Goal: Find specific page/section

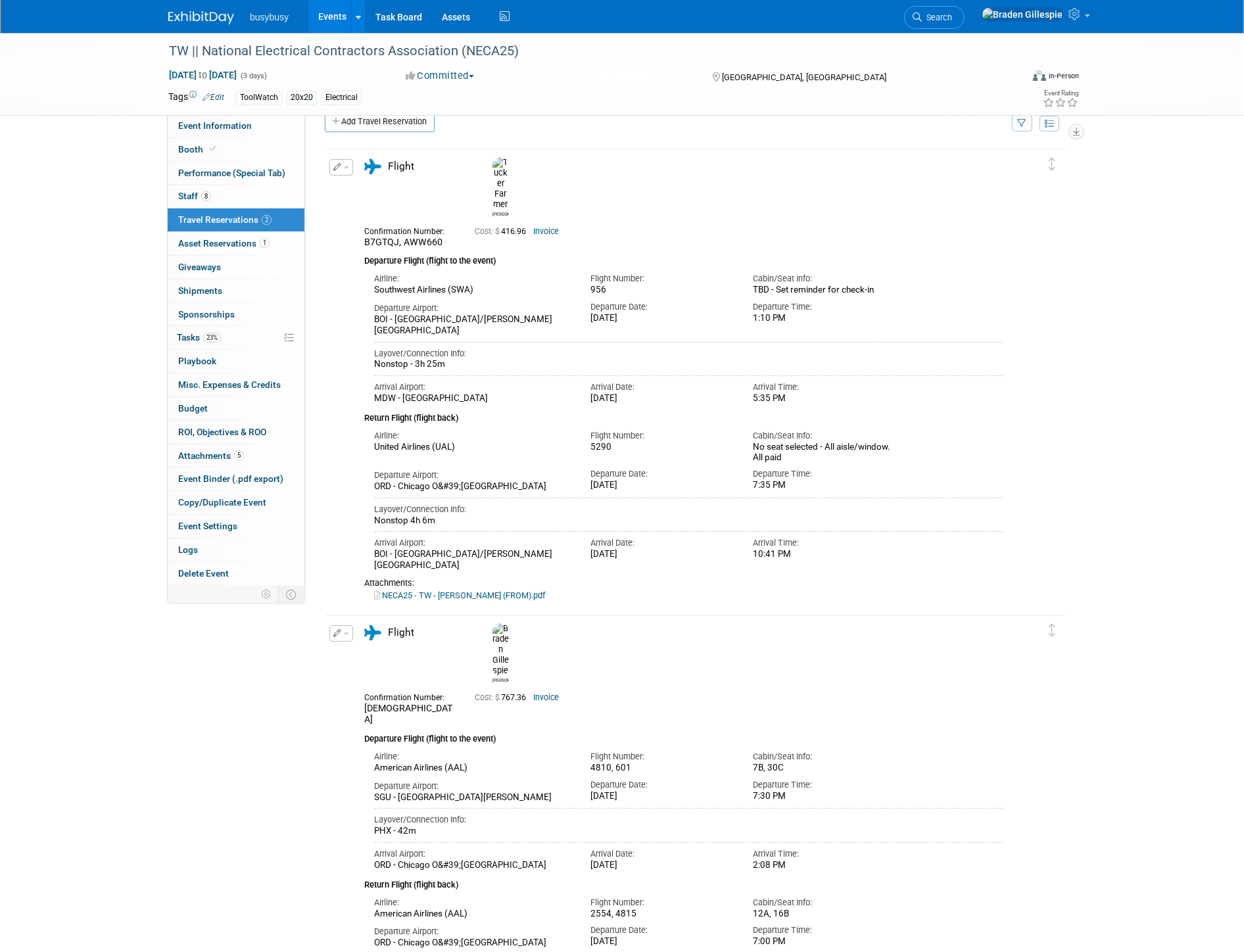
scroll to position [21, 0]
click at [264, 132] on link "Event Information" at bounding box center [236, 125] width 136 height 23
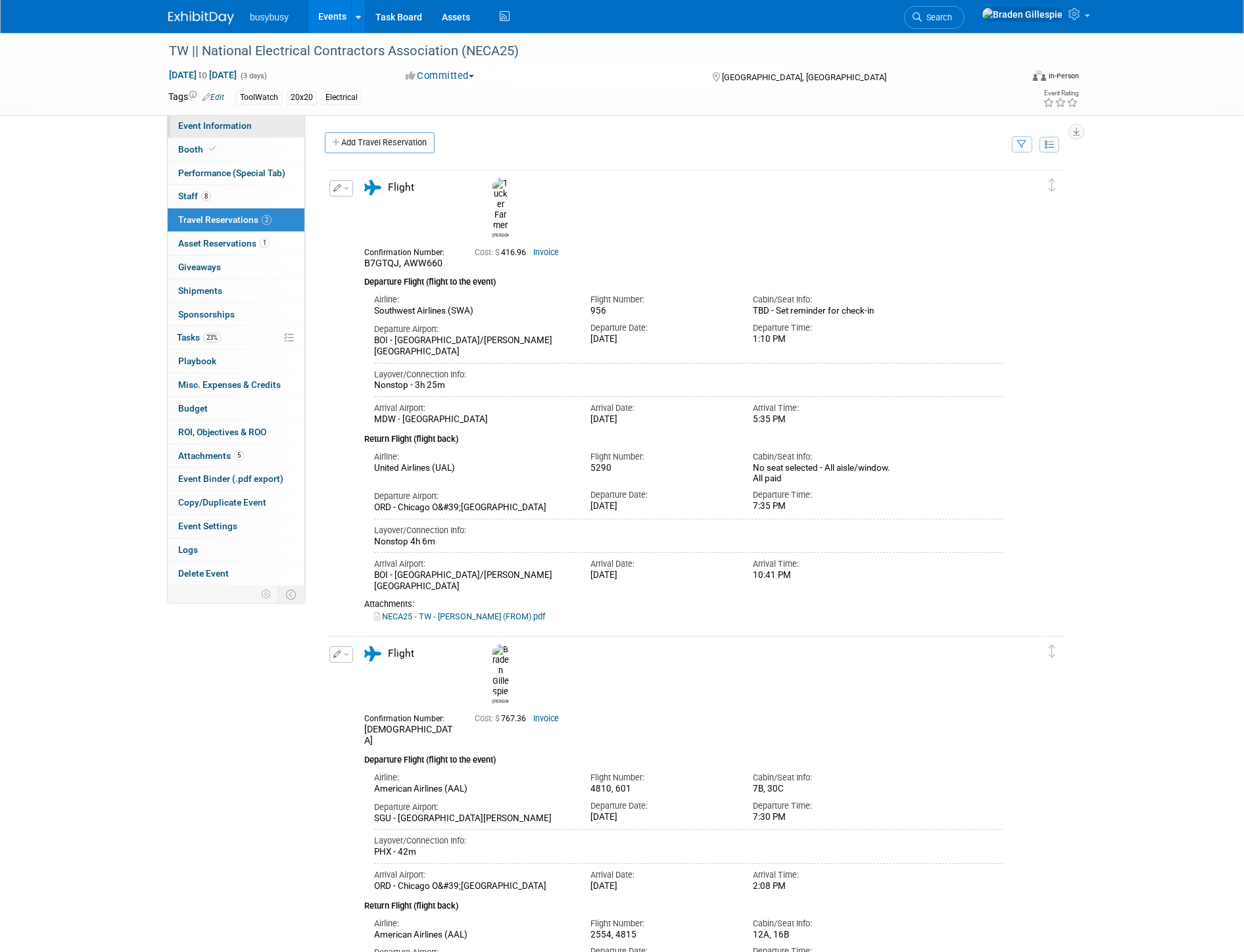
select select "ToolWatch"
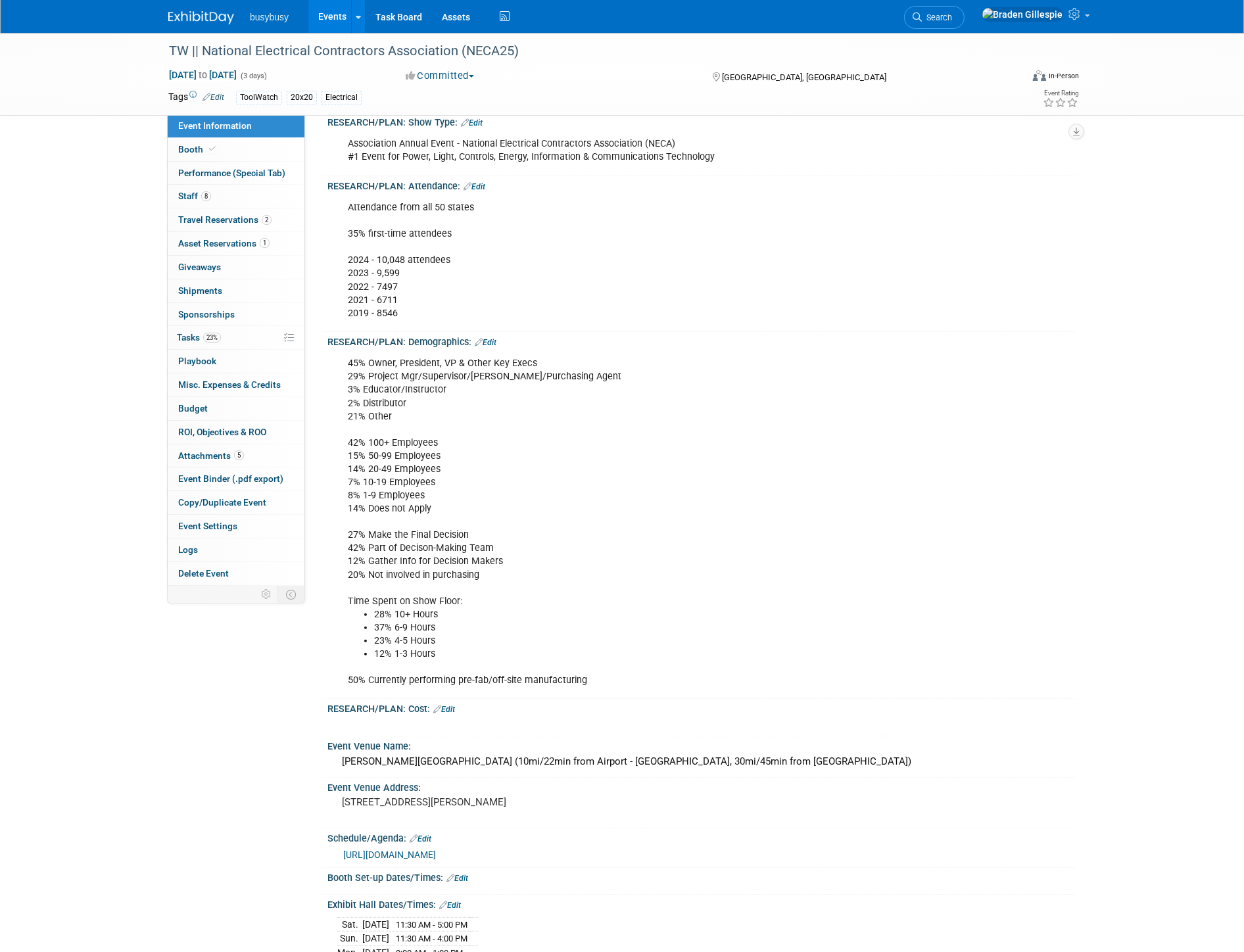
scroll to position [291, 0]
click at [965, 22] on link "Search" at bounding box center [935, 17] width 61 height 23
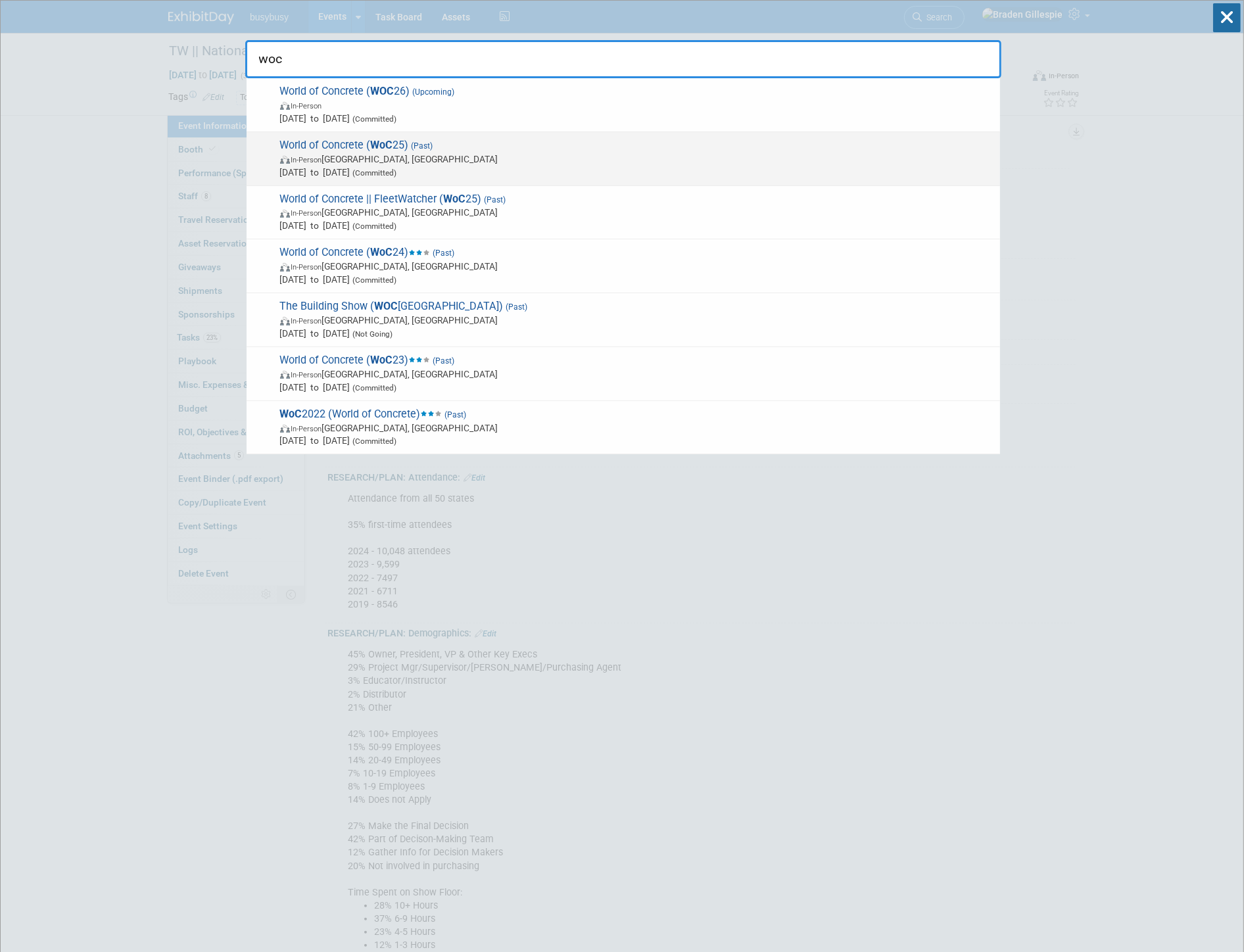
type input "woc"
click at [685, 149] on span "World of Concrete ( WoC 25) (Past) In-Person [GEOGRAPHIC_DATA], [GEOGRAPHIC_DAT…" at bounding box center [636, 158] width 718 height 40
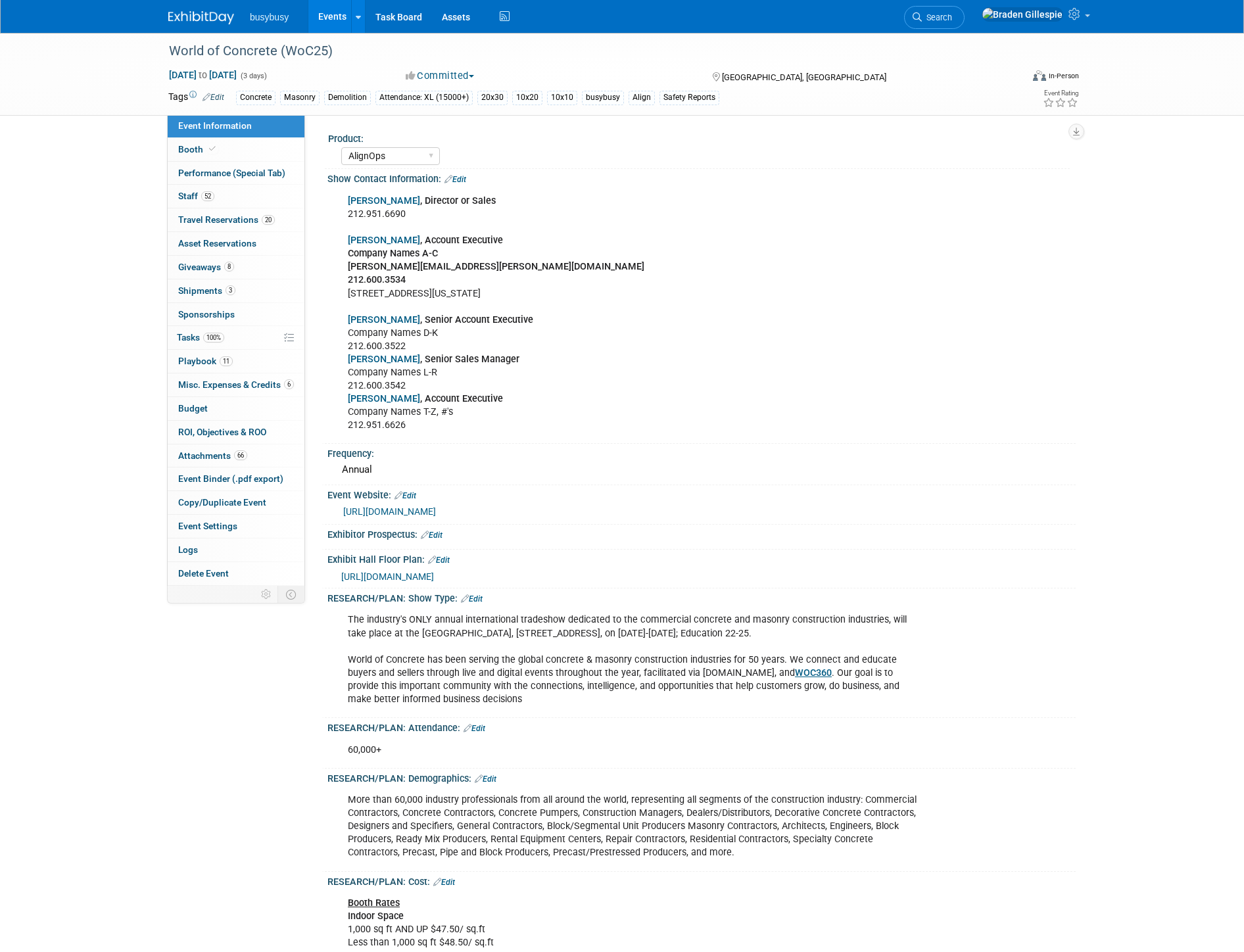
select select "AlignOps"
click at [198, 195] on span "Staff 52" at bounding box center [196, 195] width 36 height 10
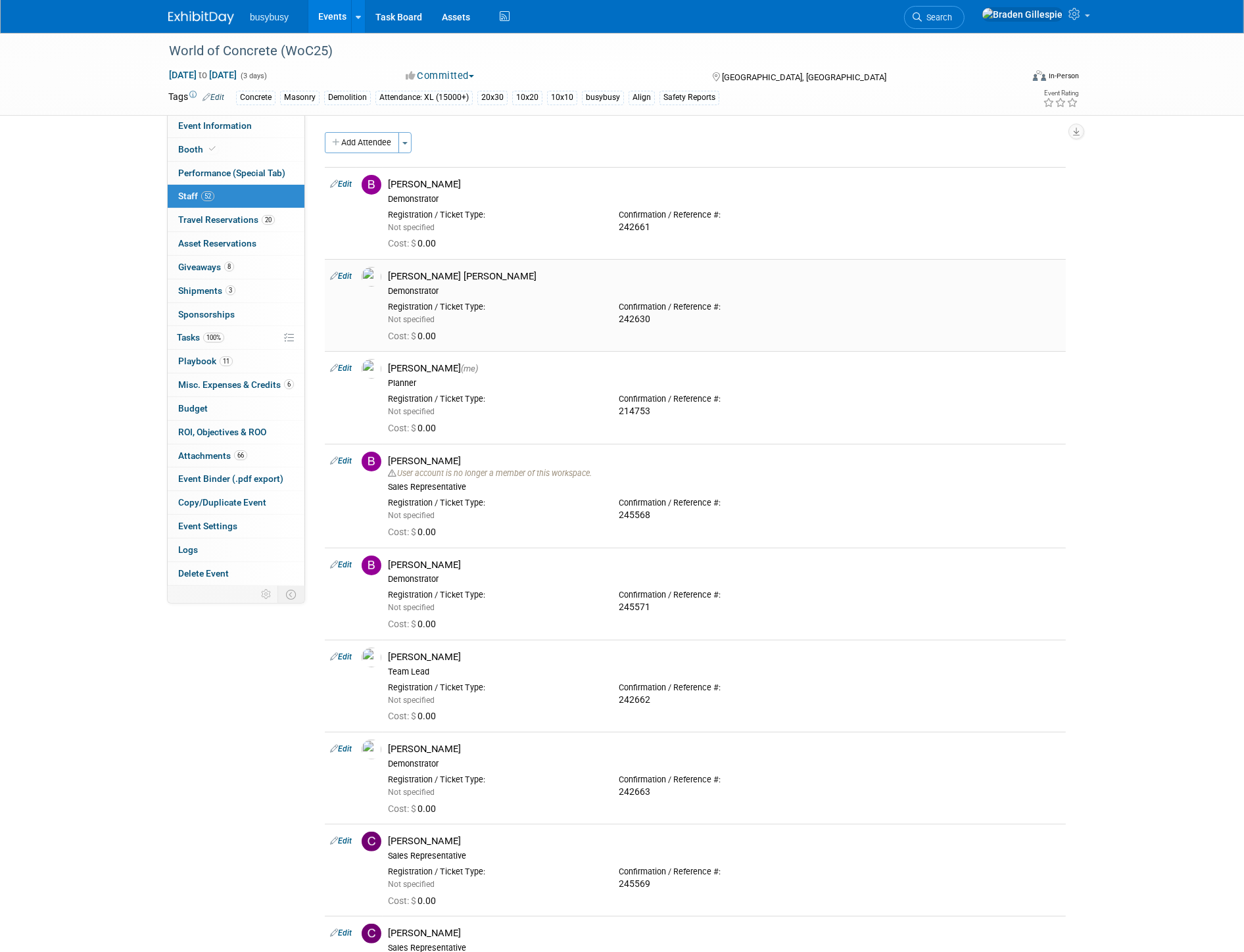
click at [936, 298] on div "Registration / Ticket Type: Not specified Confirmation / Reference #: 242630" at bounding box center [724, 310] width 693 height 29
